Goal: Information Seeking & Learning: Learn about a topic

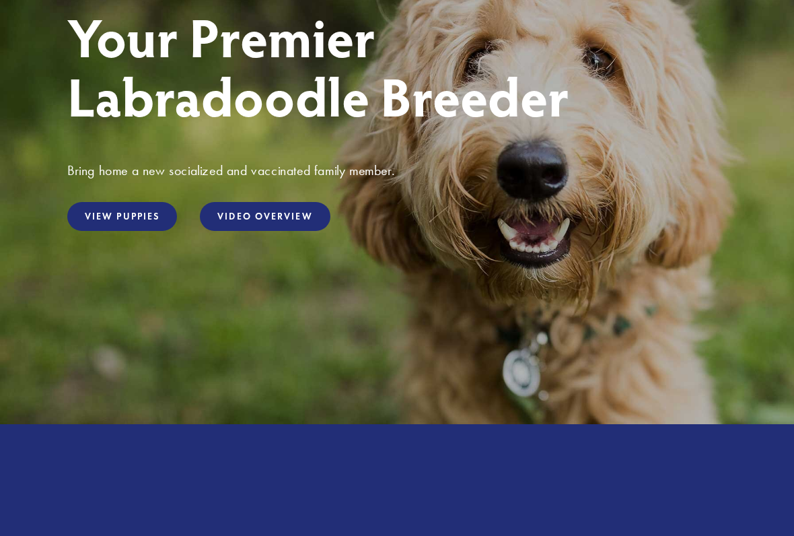
scroll to position [206, 0]
click at [110, 223] on link "View Puppies" at bounding box center [122, 216] width 110 height 29
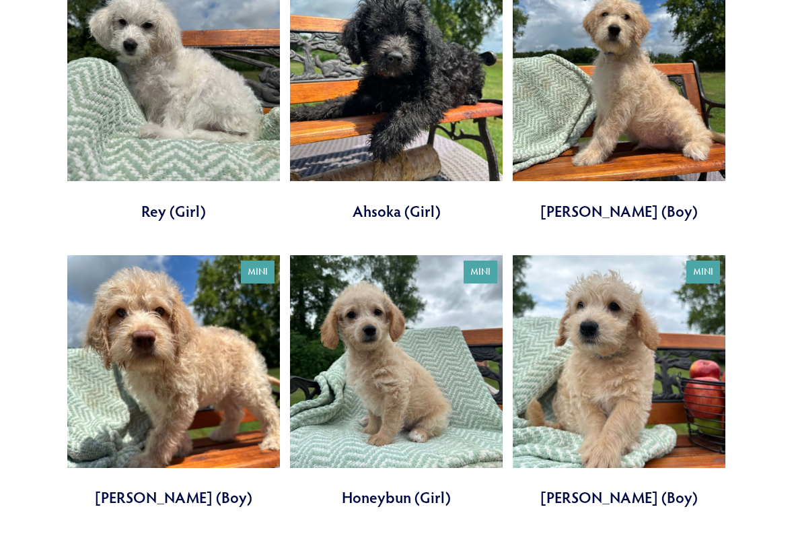
scroll to position [603, 0]
click at [394, 347] on link at bounding box center [396, 381] width 213 height 253
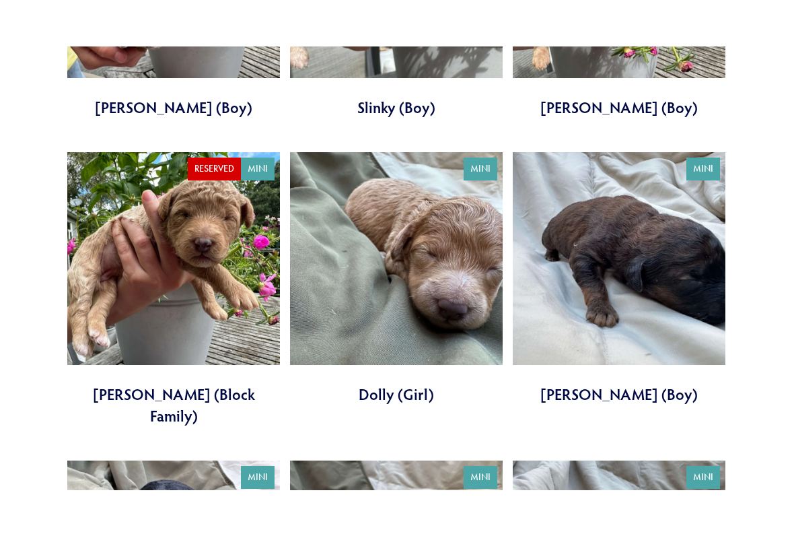
scroll to position [2452, 0]
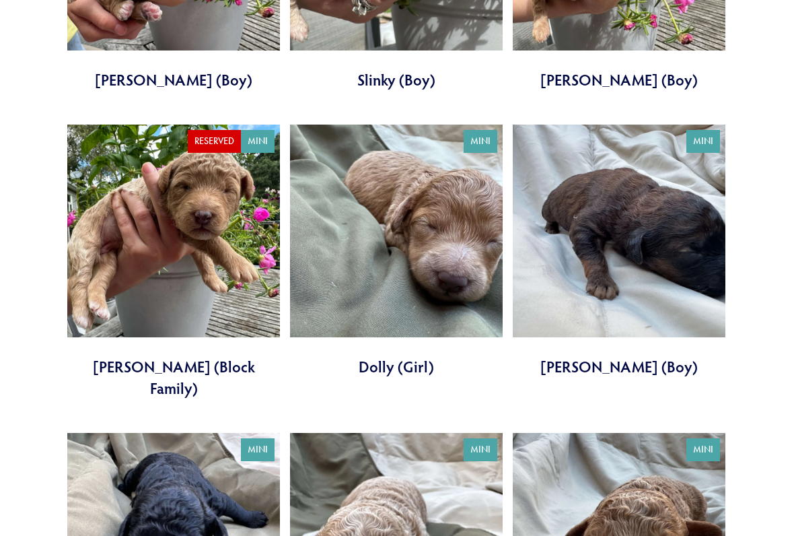
click at [398, 240] on link at bounding box center [396, 250] width 213 height 253
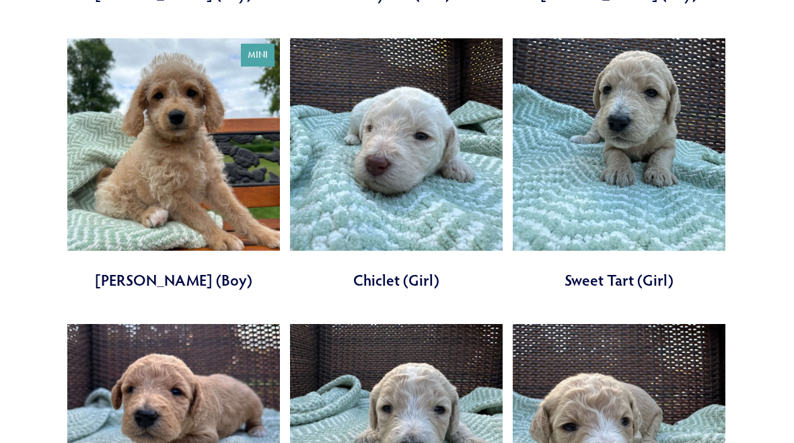
scroll to position [1101, 0]
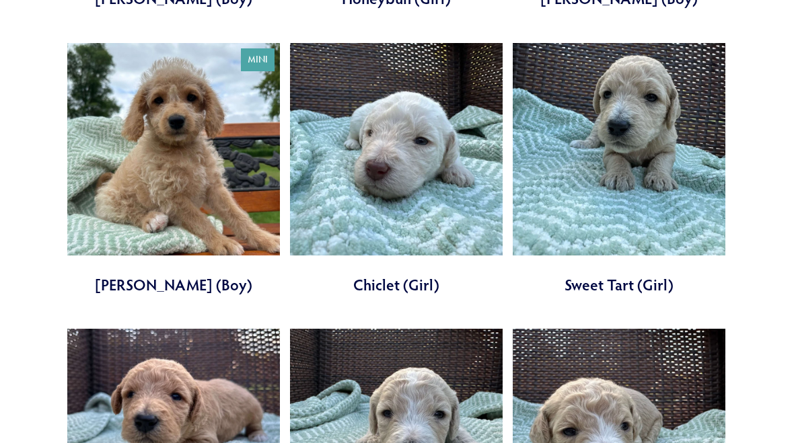
click at [380, 162] on link at bounding box center [396, 169] width 213 height 253
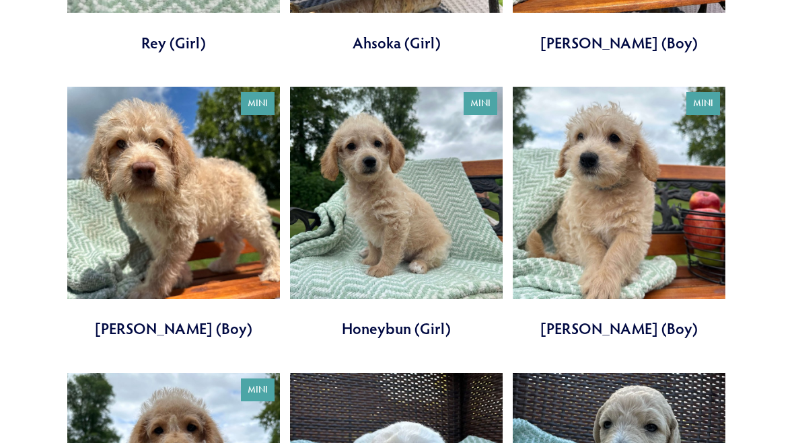
scroll to position [770, 0]
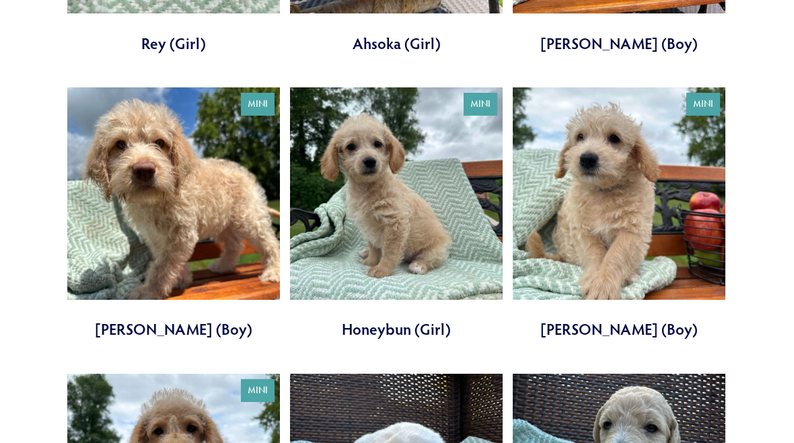
click at [374, 206] on link at bounding box center [396, 214] width 213 height 253
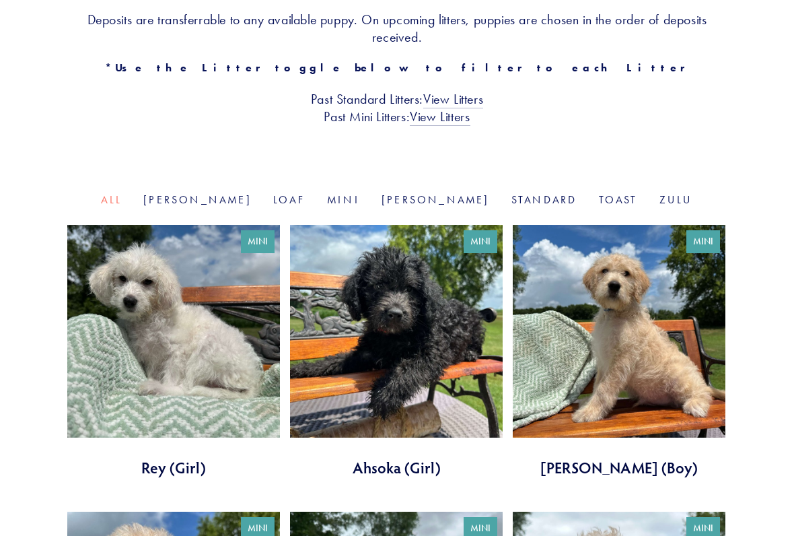
scroll to position [347, 0]
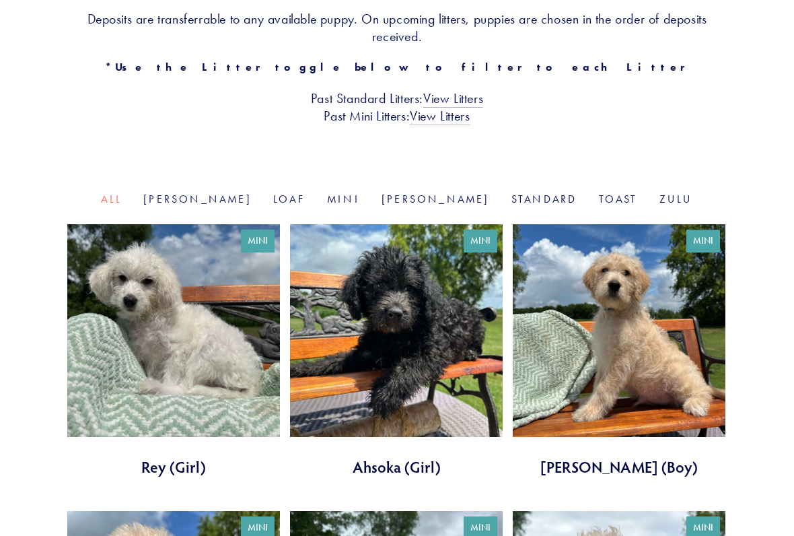
click at [150, 353] on link at bounding box center [173, 351] width 213 height 253
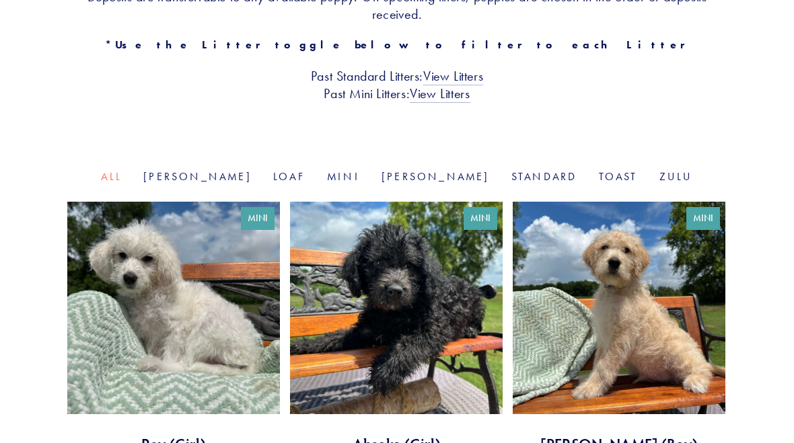
scroll to position [369, 0]
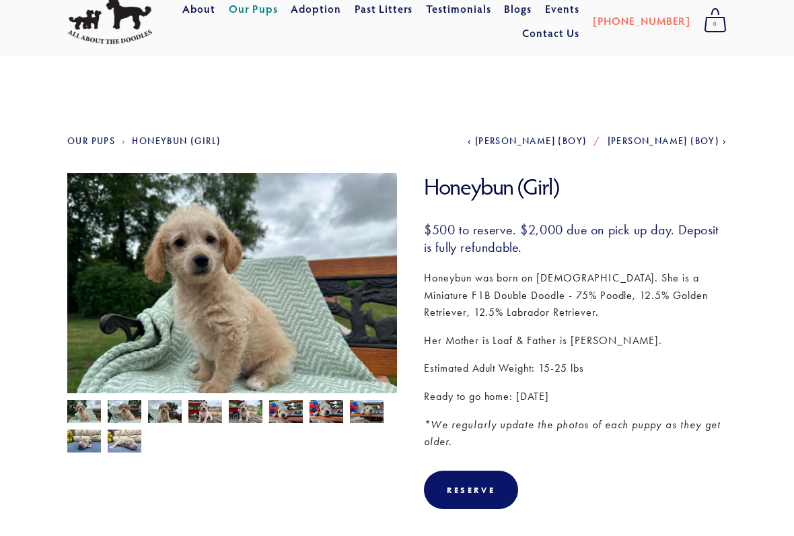
scroll to position [45, 0]
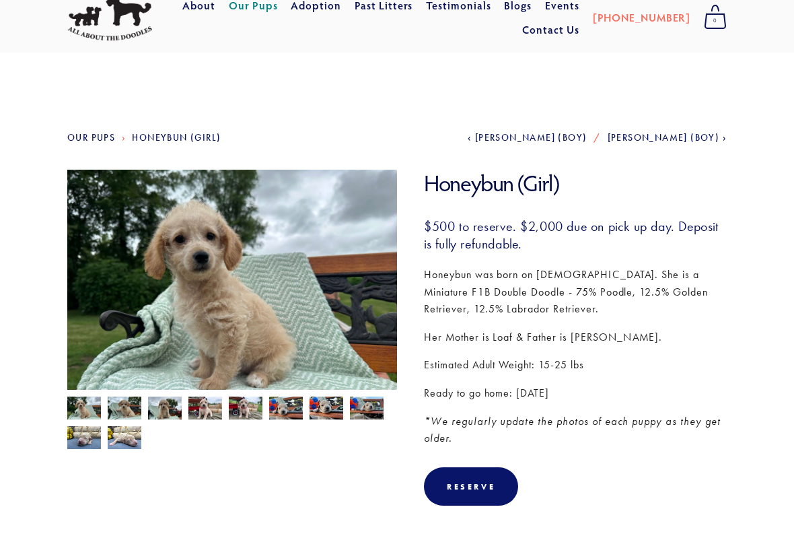
click at [121, 407] on img at bounding box center [125, 410] width 34 height 26
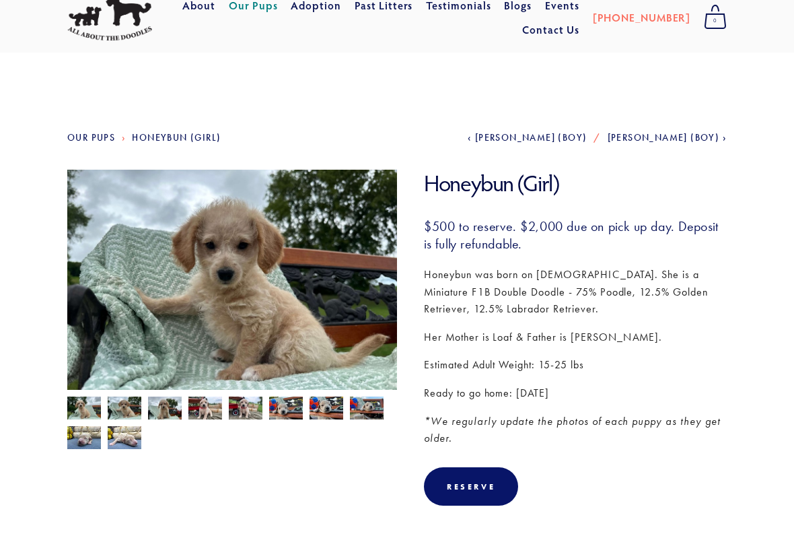
scroll to position [46, 0]
click at [161, 409] on img at bounding box center [165, 409] width 34 height 26
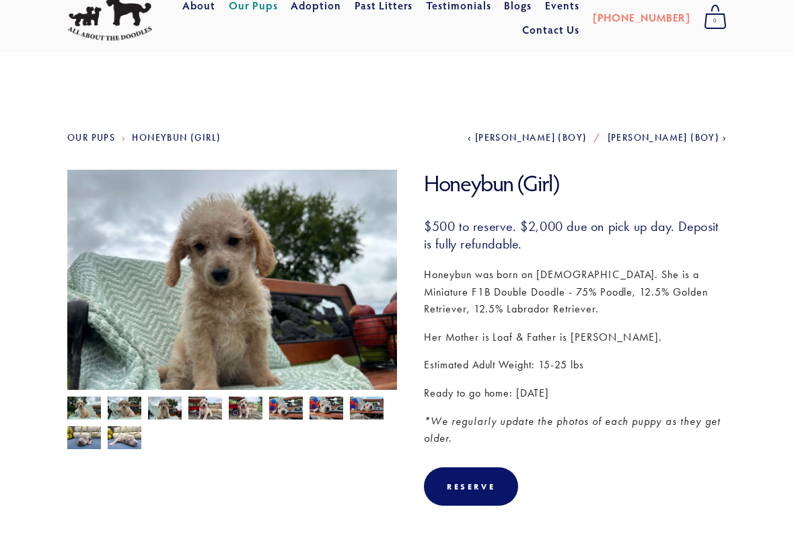
click at [198, 409] on img at bounding box center [205, 409] width 34 height 26
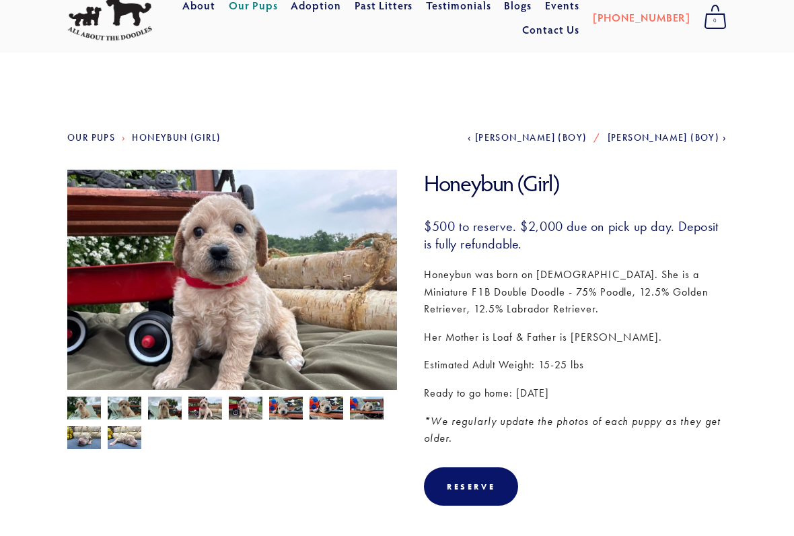
click at [81, 408] on img at bounding box center [84, 409] width 34 height 26
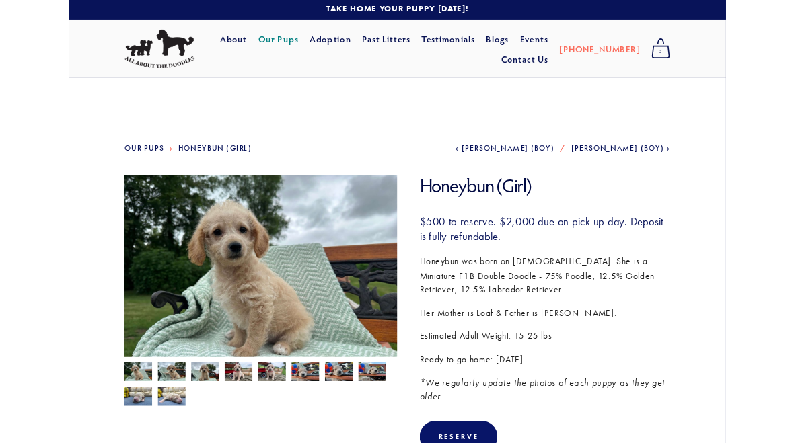
scroll to position [0, 0]
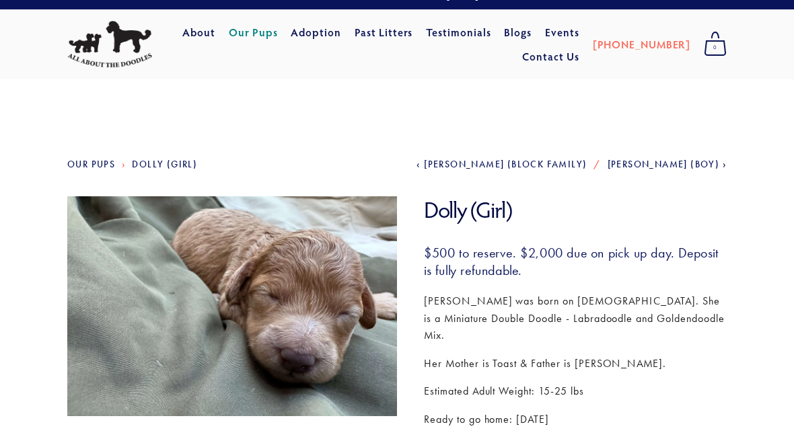
scroll to position [18, 0]
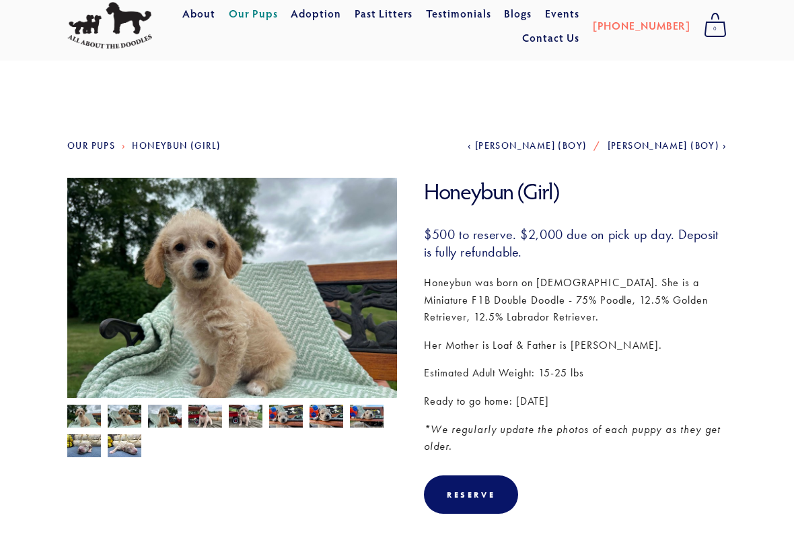
scroll to position [38, 0]
click at [122, 416] on img at bounding box center [125, 417] width 34 height 26
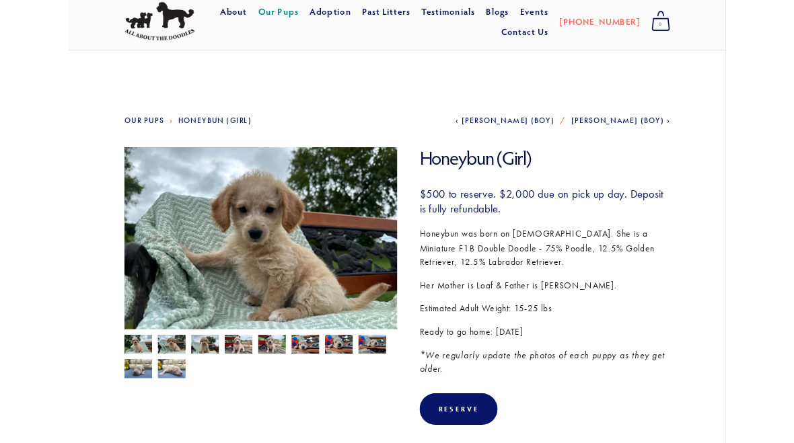
scroll to position [0, 0]
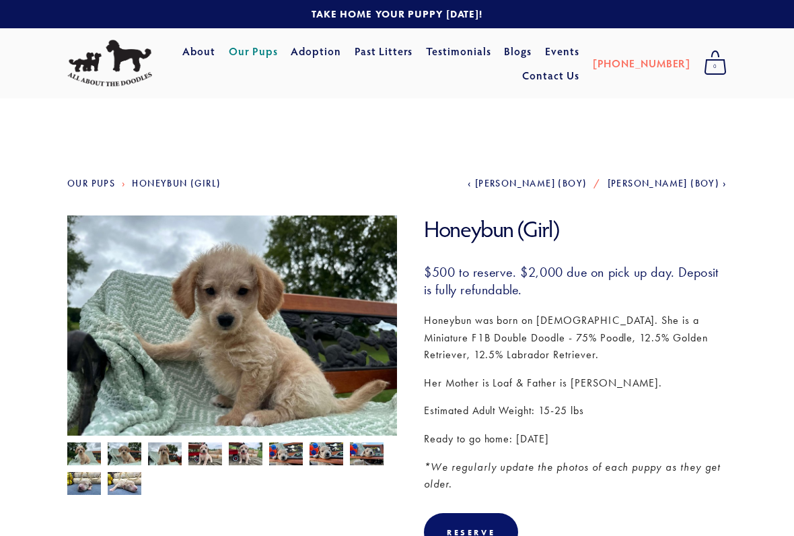
click at [50, 423] on section "Our Pups Honeybun (Girl) Previous Darth Vader (Boy) Next Hayden (Boy) Honeybun …" at bounding box center [397, 537] width 794 height 879
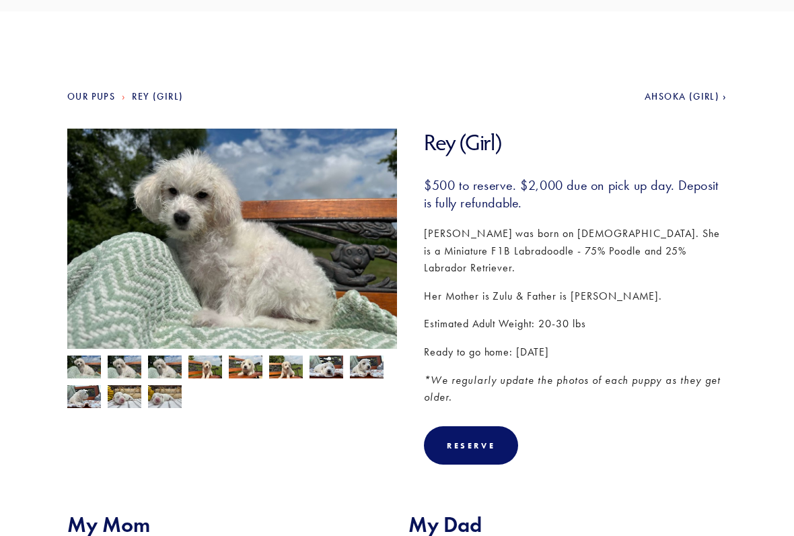
scroll to position [87, 0]
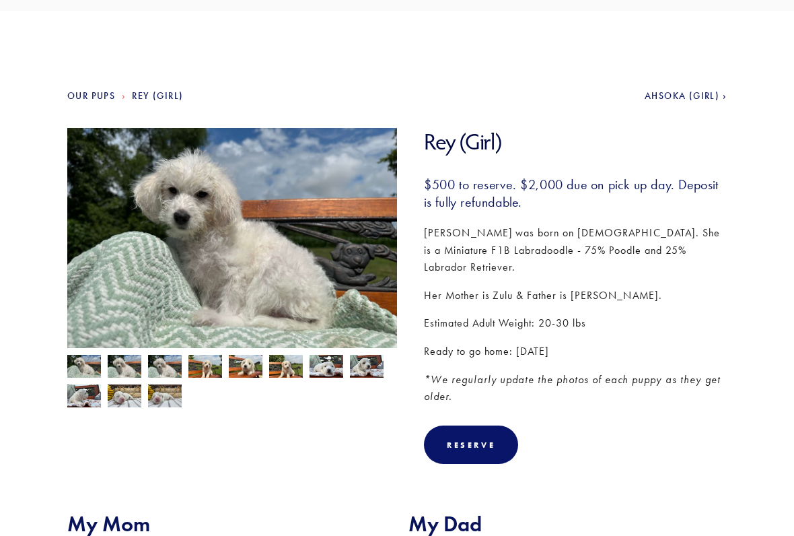
click at [120, 366] on img at bounding box center [125, 368] width 34 height 26
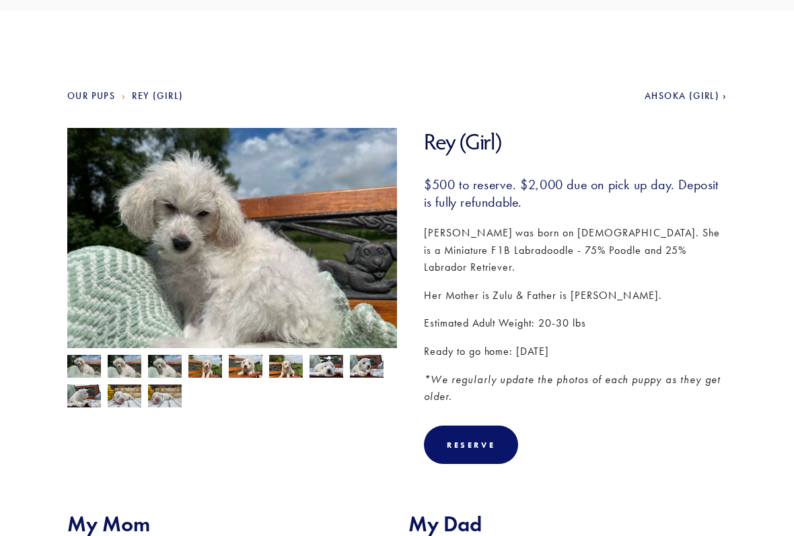
click at [162, 367] on img at bounding box center [165, 368] width 34 height 26
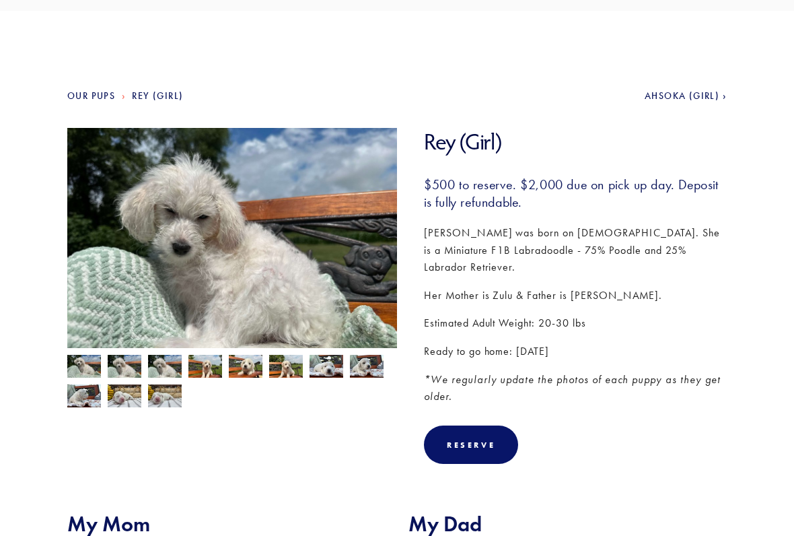
click at [205, 369] on img at bounding box center [205, 368] width 34 height 26
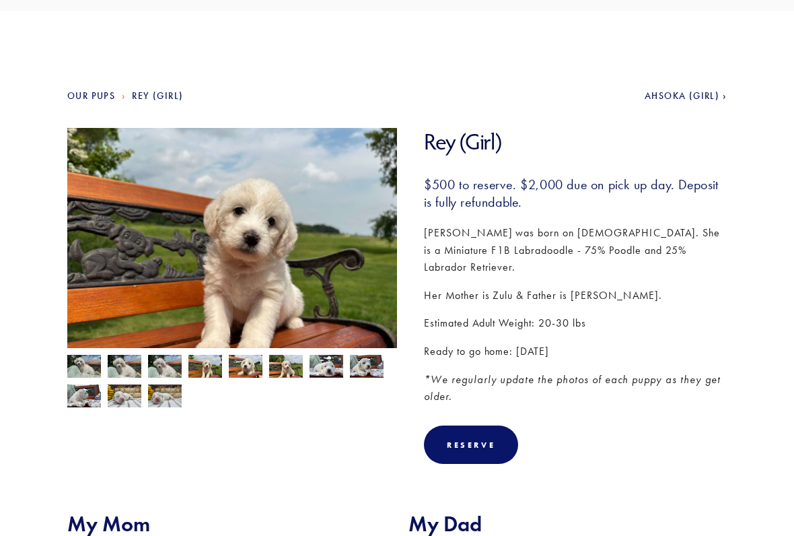
click at [246, 368] on img at bounding box center [246, 368] width 34 height 26
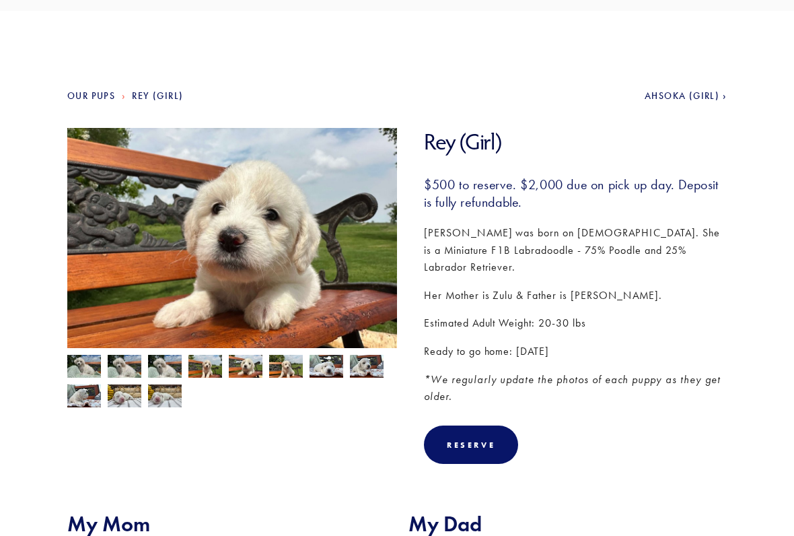
click at [279, 367] on img at bounding box center [286, 368] width 34 height 26
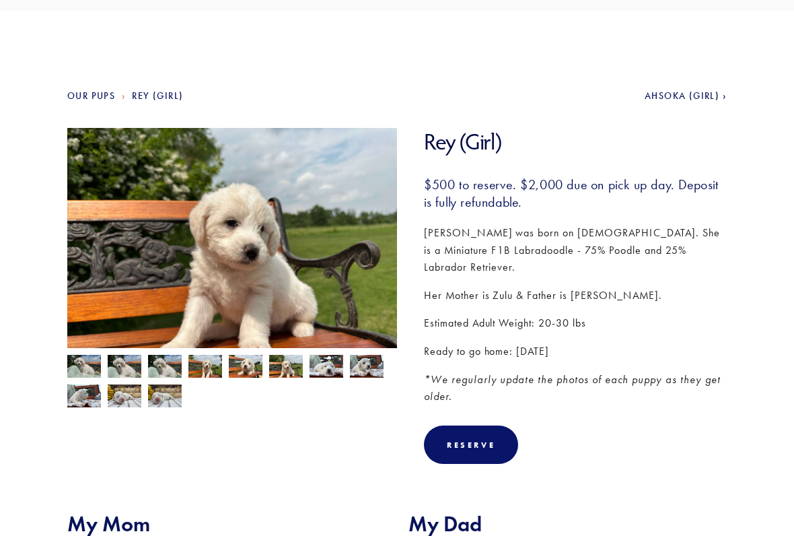
click at [320, 370] on img at bounding box center [327, 366] width 34 height 26
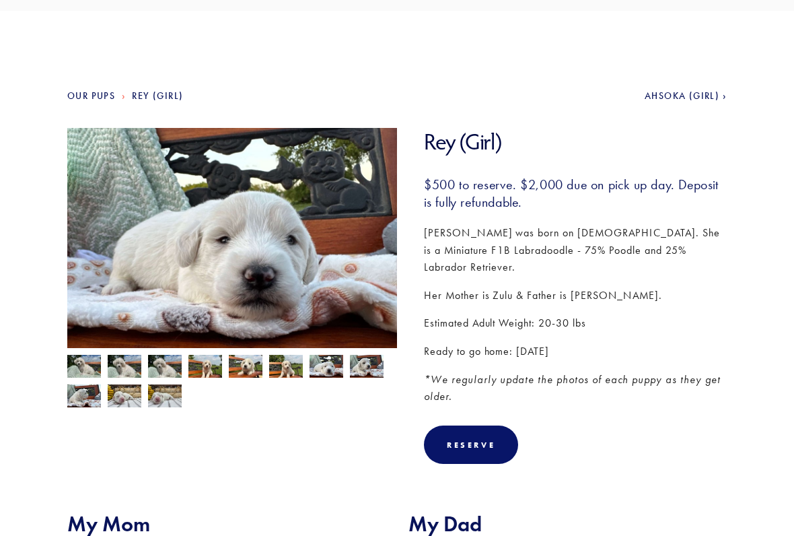
click at [160, 403] on img at bounding box center [165, 397] width 34 height 26
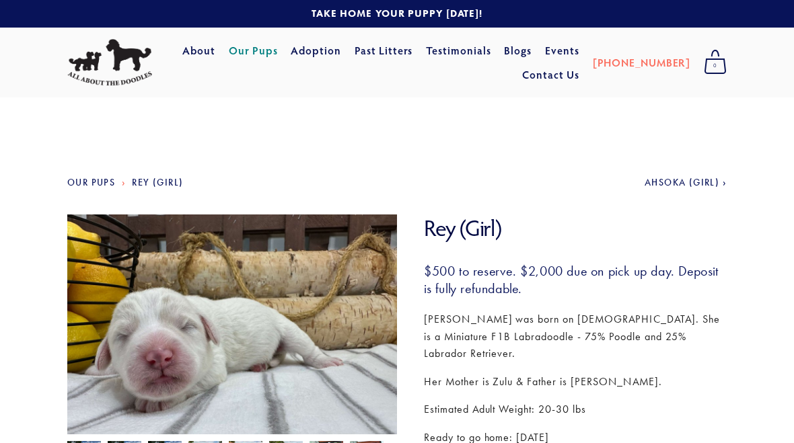
scroll to position [0, 0]
